Goal: Book appointment/travel/reservation

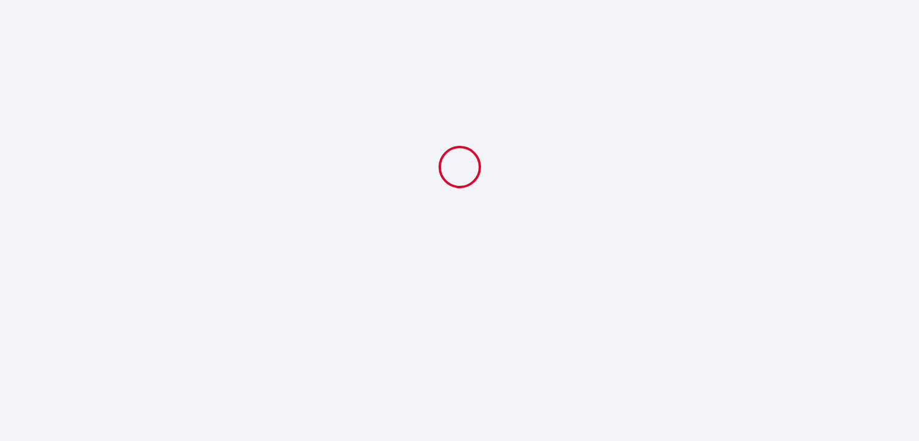
select select
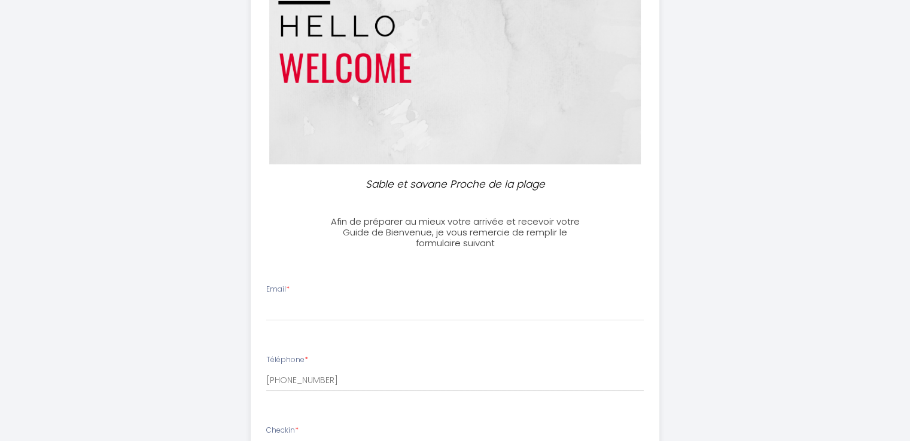
scroll to position [179, 0]
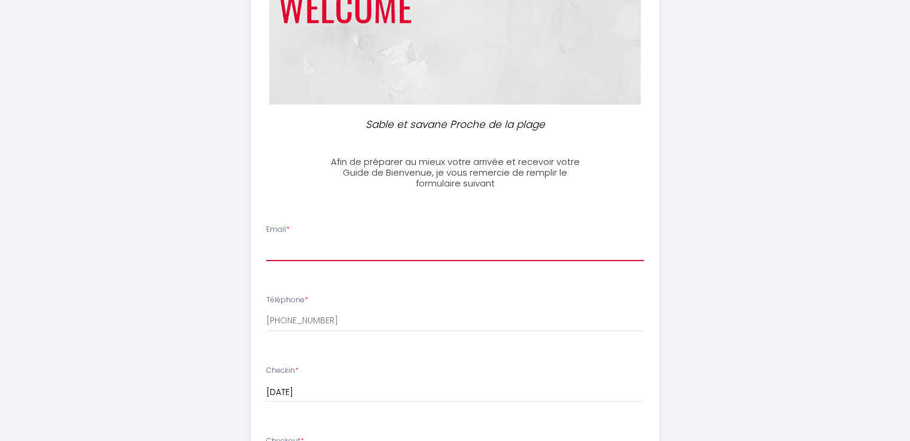
click at [310, 248] on input "Email *" at bounding box center [454, 251] width 377 height 22
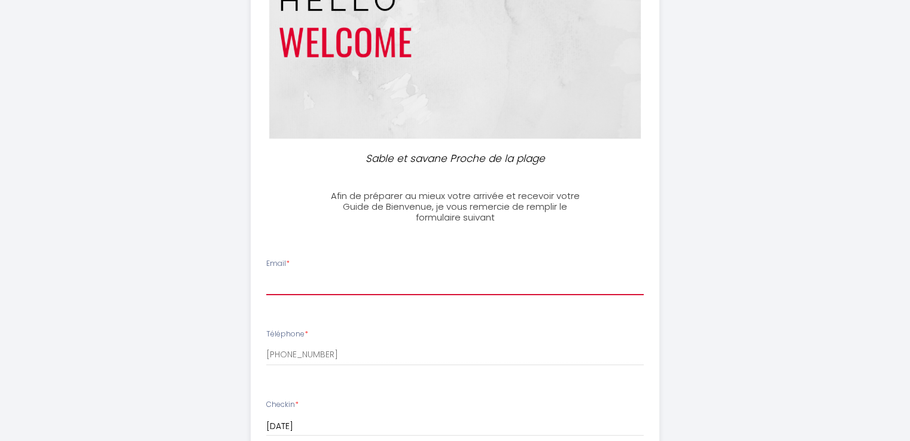
click at [353, 276] on input "Email *" at bounding box center [454, 285] width 377 height 22
type input "[PERSON_NAME][EMAIL_ADDRESS][DOMAIN_NAME]"
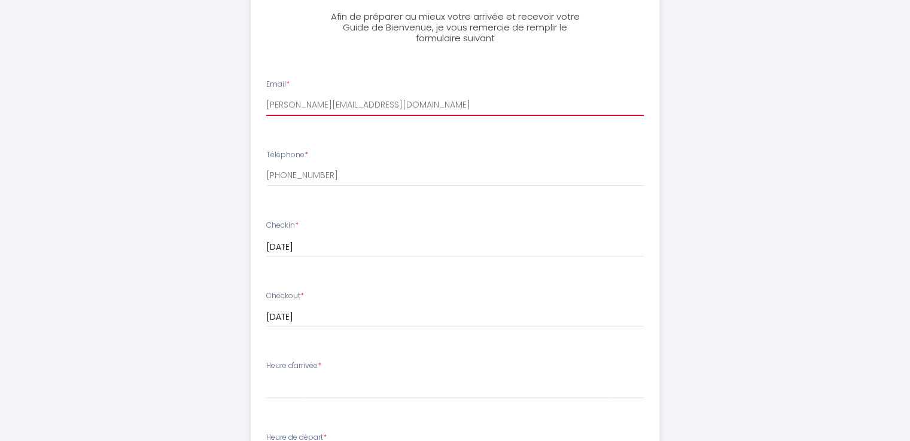
scroll to position [444, 0]
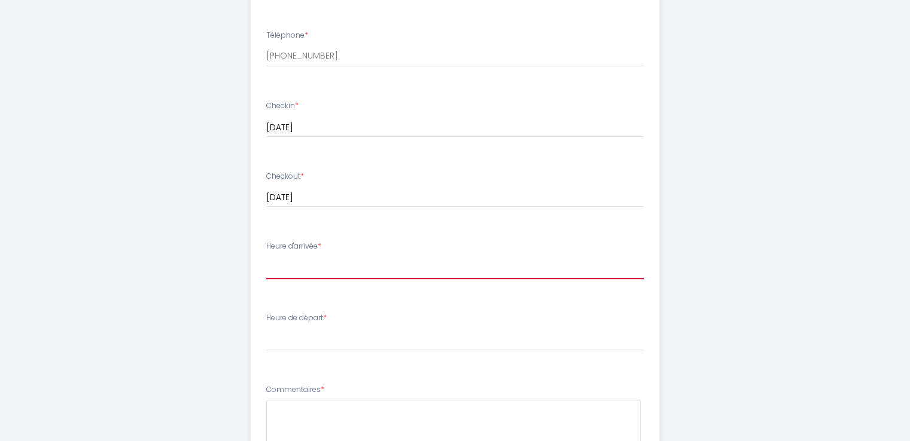
click at [309, 261] on select "16:00 16:30 17:00 17:30 18:00 18:30 19:00 19:30 20:00 20:30 21:00 21:30 22:00 2…" at bounding box center [454, 268] width 377 height 23
click at [287, 263] on select "16:00 16:30 17:00 17:30 18:00 18:30 19:00 19:30 20:00 20:30 21:00 21:30 22:00 2…" at bounding box center [454, 268] width 377 height 23
select select "16:00"
click at [266, 257] on select "16:00 16:30 17:00 17:30 18:00 18:30 19:00 19:30 20:00 20:30 21:00 21:30 22:00 2…" at bounding box center [454, 268] width 377 height 23
click at [290, 264] on select "16:00 16:30 17:00 17:30 18:00 18:30 19:00 19:30 20:00 20:30 21:00 21:30 22:00 2…" at bounding box center [454, 268] width 377 height 23
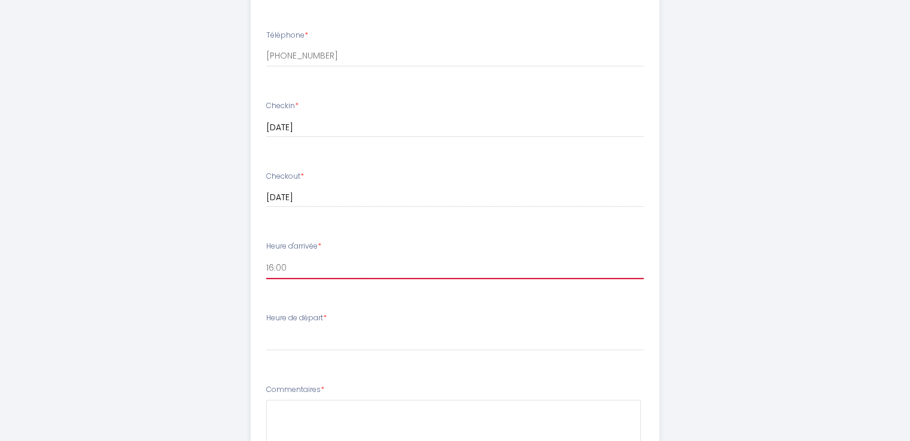
click at [266, 257] on select "16:00 16:30 17:00 17:30 18:00 18:30 19:00 19:30 20:00 20:30 21:00 21:30 22:00 2…" at bounding box center [454, 268] width 377 height 23
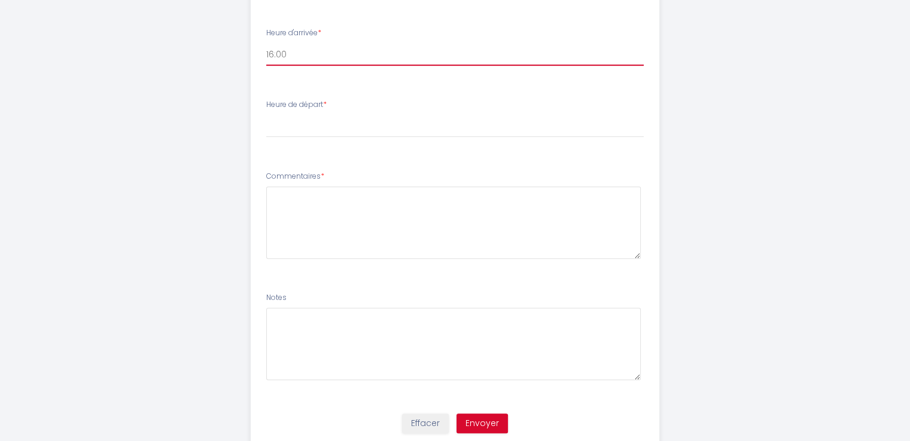
scroll to position [419, 0]
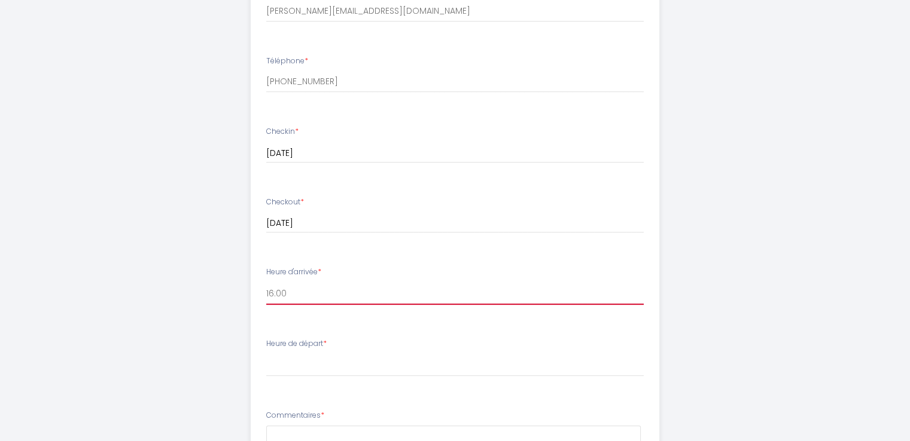
click at [301, 299] on select "16:00 16:30 17:00 17:30 18:00 18:30 19:00 19:30 20:00 20:30 21:00 21:30 22:00 2…" at bounding box center [454, 293] width 377 height 23
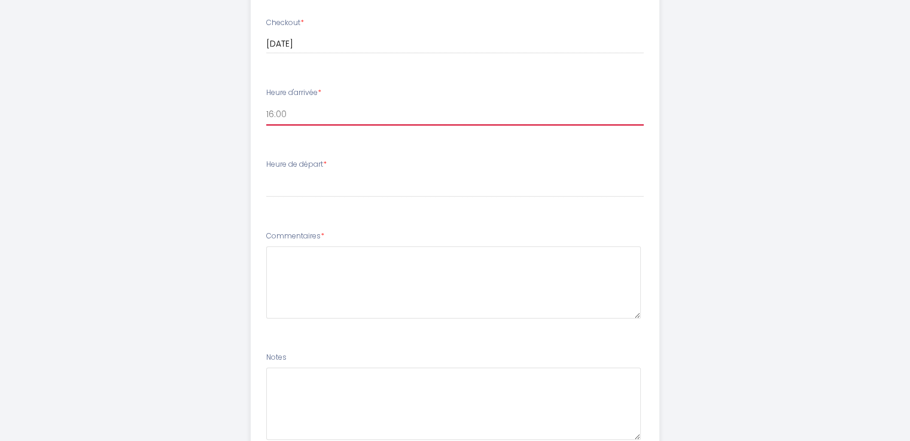
click at [292, 115] on select "16:00 16:30 17:00 17:30 18:00 18:30 19:00 19:30 20:00 20:30 21:00 21:30 22:00 2…" at bounding box center [454, 114] width 377 height 23
click at [266, 103] on select "16:00 16:30 17:00 17:30 18:00 18:30 19:00 19:30 20:00 20:30 21:00 21:30 22:00 2…" at bounding box center [454, 114] width 377 height 23
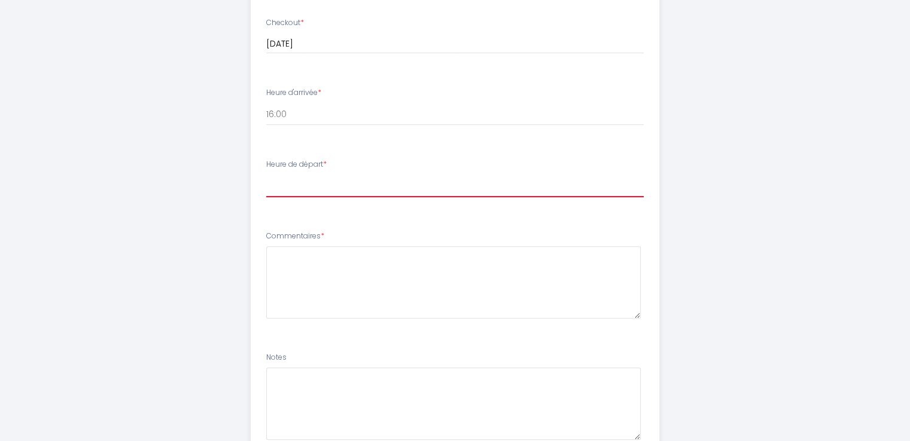
click at [287, 179] on select "00:00 00:30 01:00 01:30 02:00 02:30 03:00 03:30 04:00 04:30 05:00 05:30 06:00 0…" at bounding box center [454, 186] width 377 height 23
select select "10:00"
click at [266, 175] on select "00:00 00:30 01:00 01:30 02:00 02:30 03:00 03:30 04:00 04:30 05:00 05:30 06:00 0…" at bounding box center [454, 186] width 377 height 23
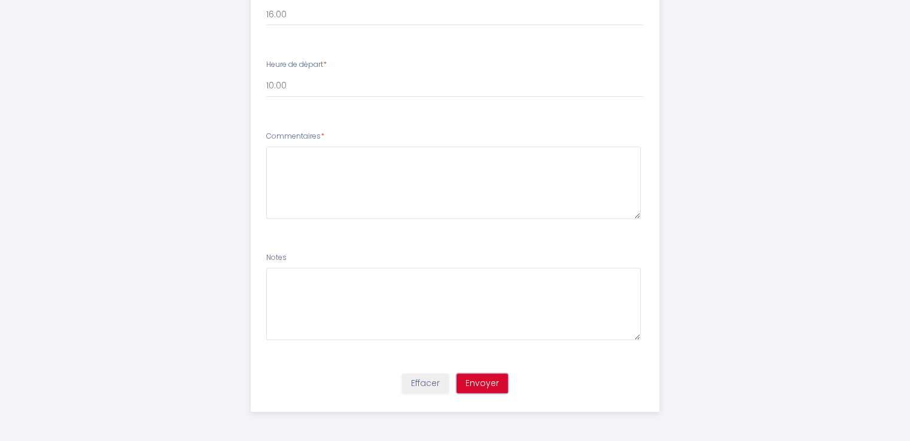
click at [489, 382] on button "Envoyer" at bounding box center [481, 384] width 51 height 20
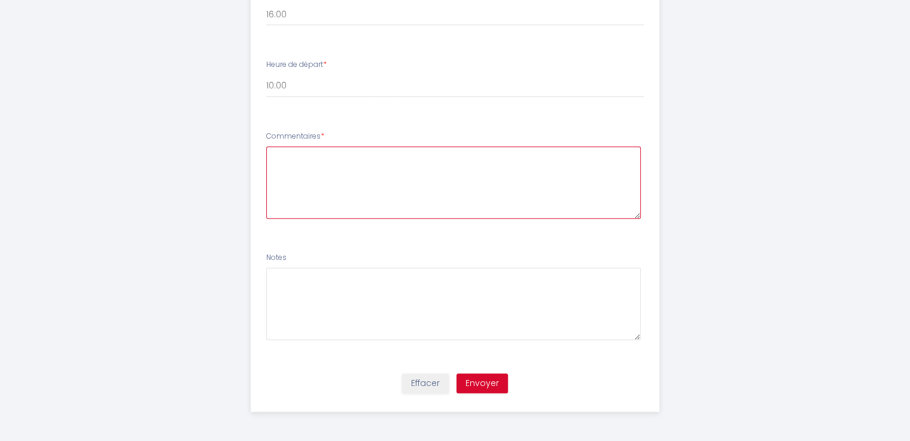
click at [299, 165] on textarea at bounding box center [453, 183] width 374 height 72
type textarea "b"
type textarea "Bonjour [PERSON_NAME], Nous sommes ravis de venir séjournée dans le nord. Cordi…"
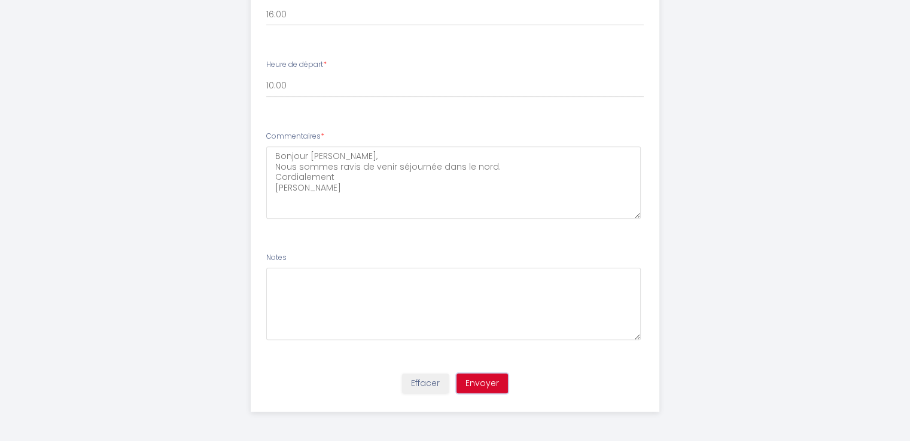
click at [490, 388] on button "Envoyer" at bounding box center [481, 384] width 51 height 20
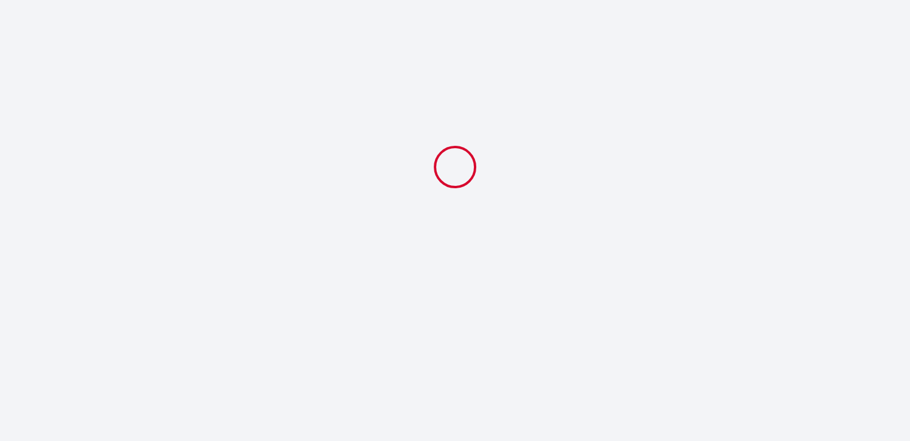
scroll to position [0, 0]
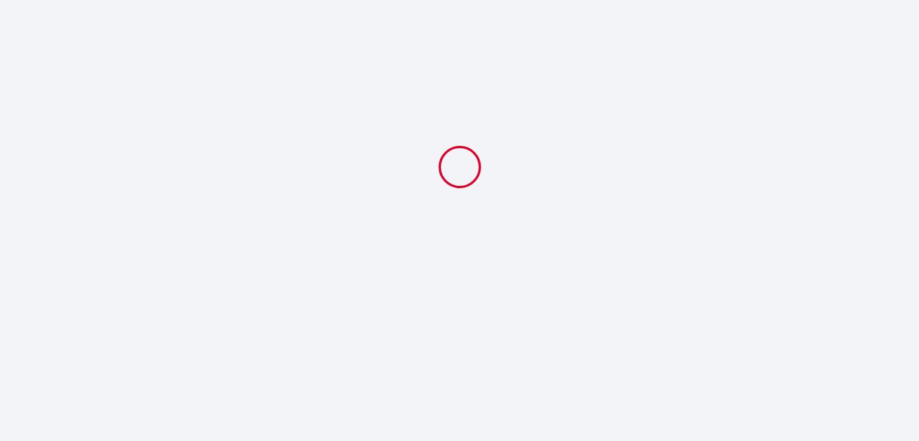
select select "10:00"
